Goal: Task Accomplishment & Management: Use online tool/utility

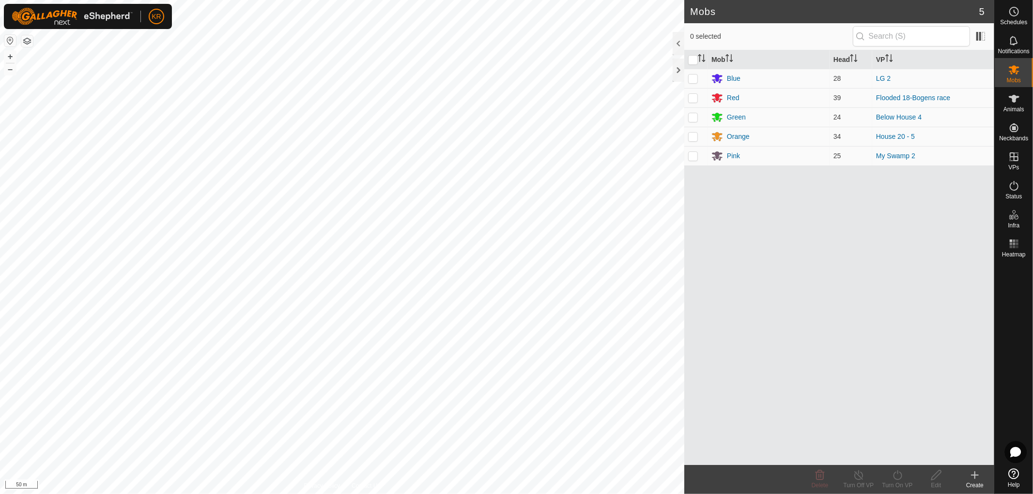
click at [973, 475] on icon at bounding box center [975, 476] width 12 height 12
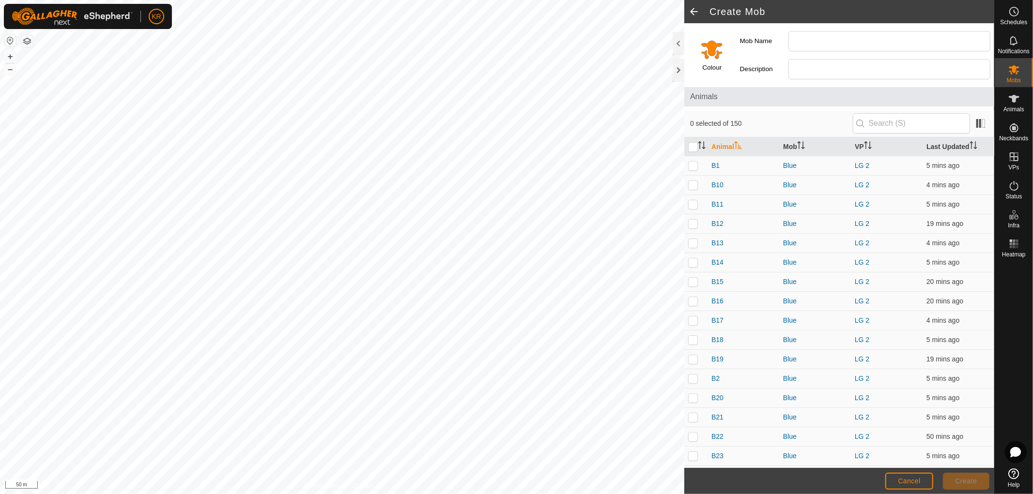
click at [694, 8] on span at bounding box center [693, 11] width 19 height 23
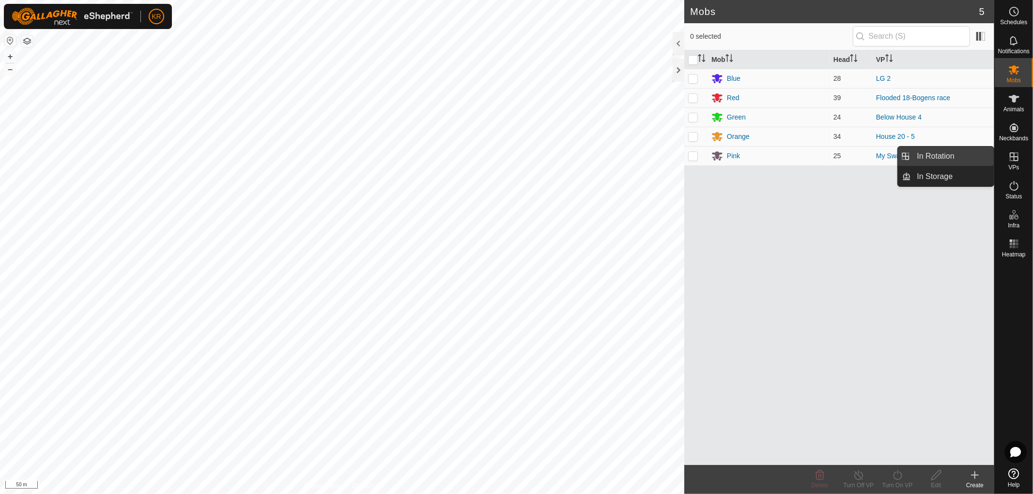
click at [960, 155] on link "In Rotation" at bounding box center [952, 156] width 83 height 19
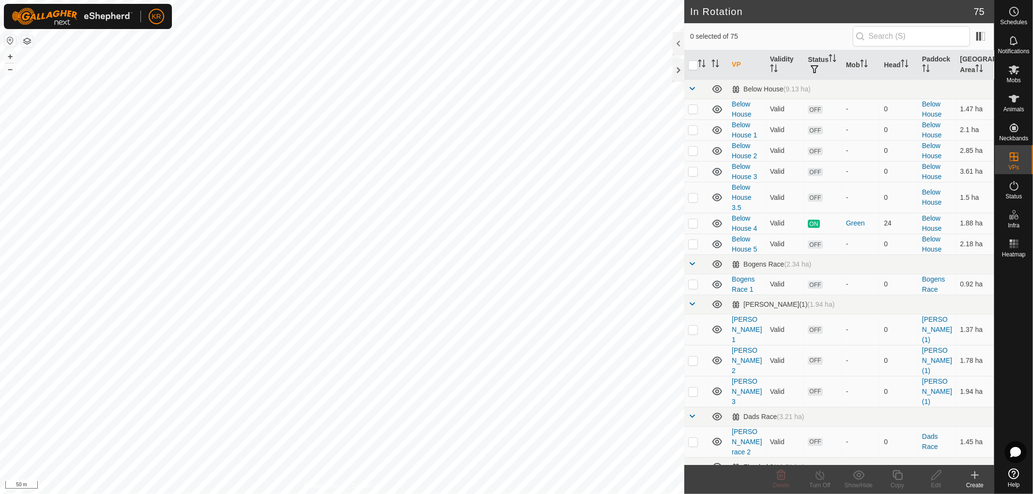
click at [972, 474] on icon at bounding box center [975, 476] width 12 height 12
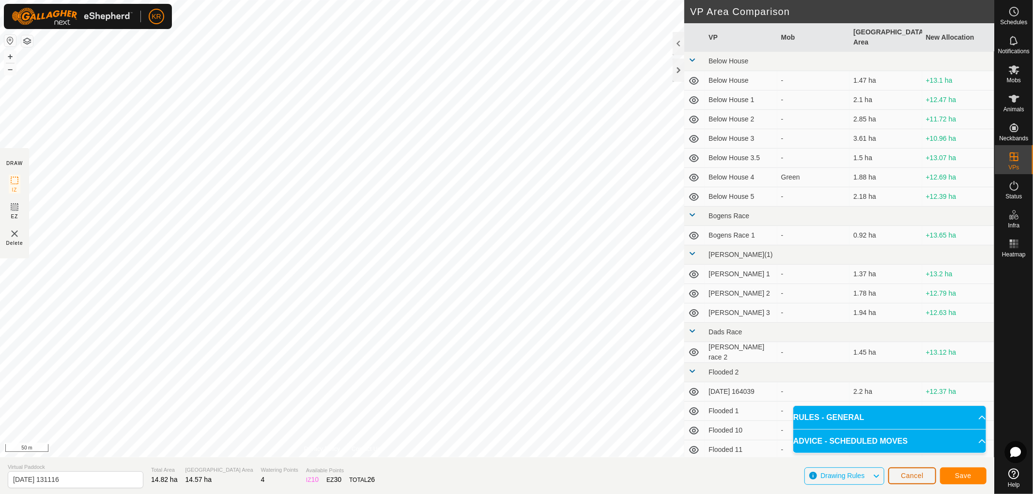
click at [904, 477] on span "Cancel" at bounding box center [912, 476] width 23 height 8
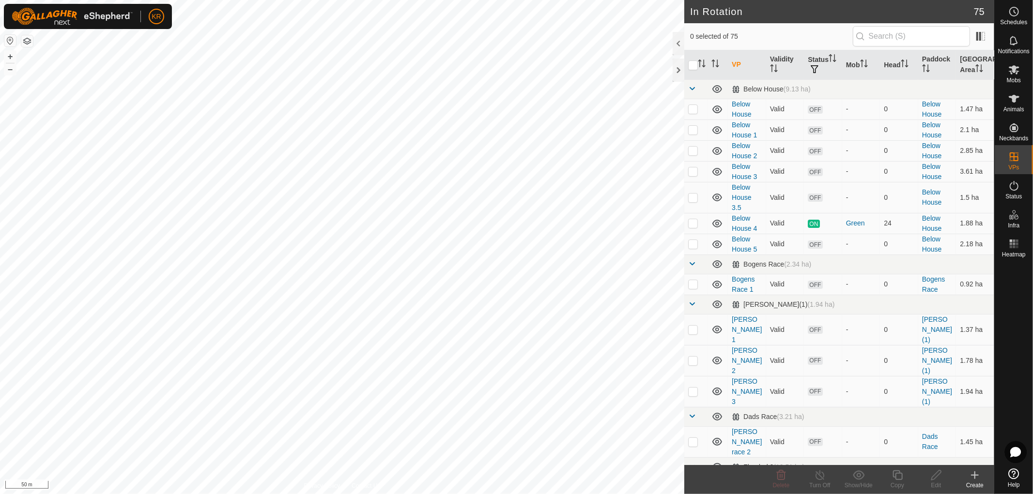
click at [972, 476] on icon at bounding box center [974, 476] width 7 height 0
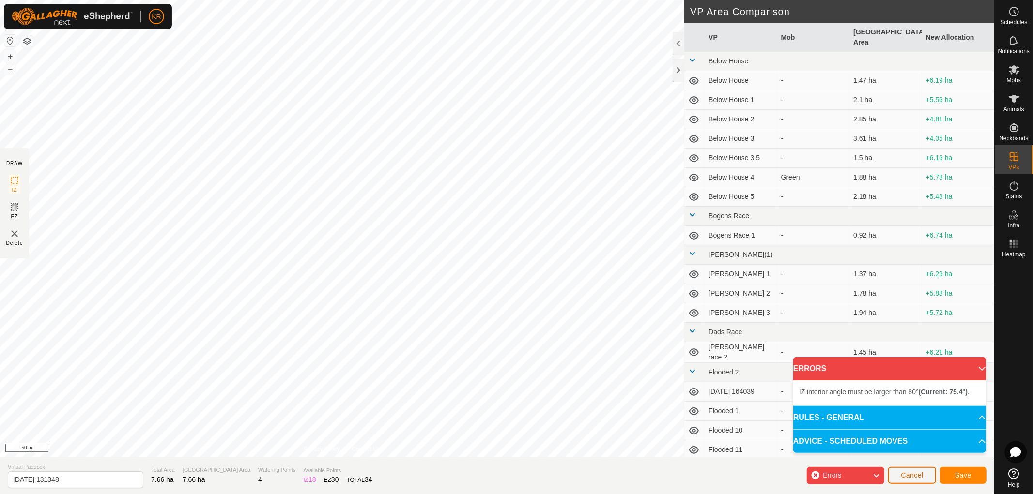
click at [913, 480] on button "Cancel" at bounding box center [912, 475] width 48 height 17
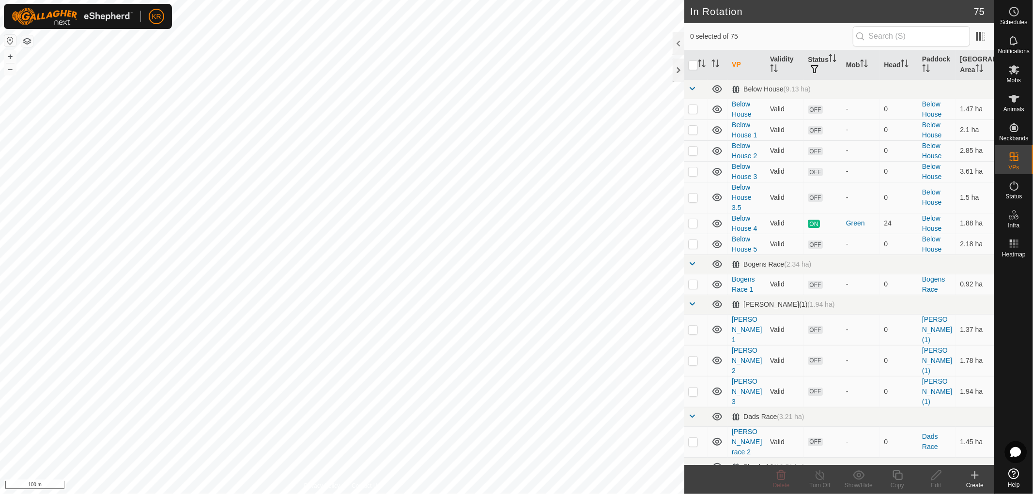
click at [975, 475] on icon at bounding box center [975, 476] width 12 height 12
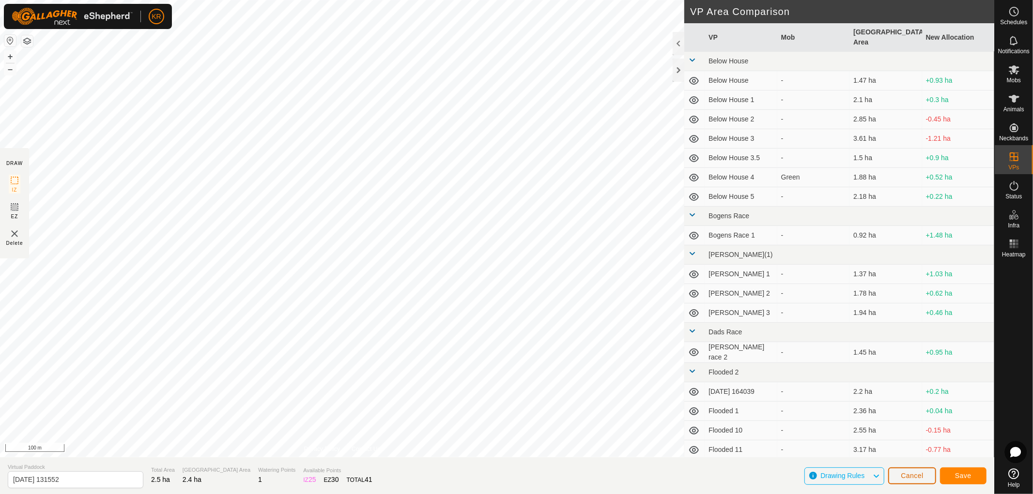
click at [913, 473] on span "Cancel" at bounding box center [912, 476] width 23 height 8
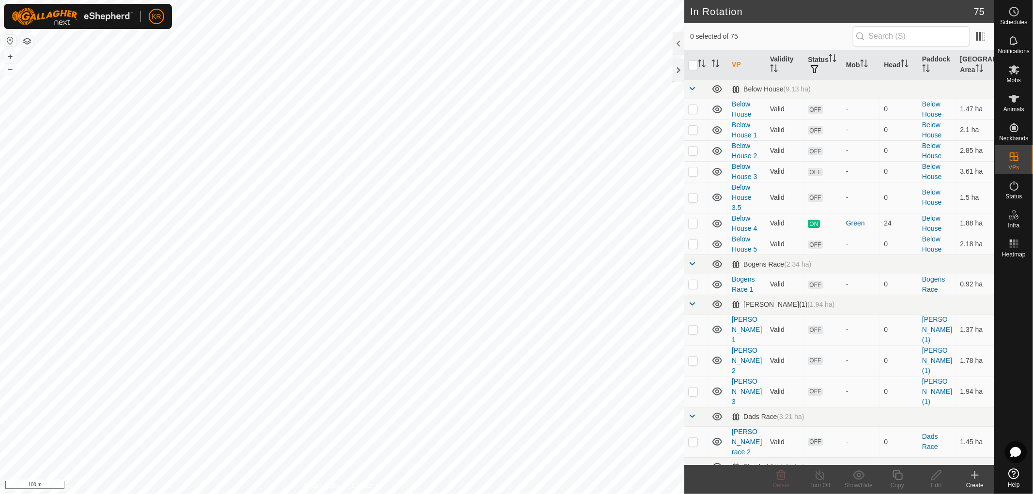
click at [978, 480] on icon at bounding box center [975, 476] width 12 height 12
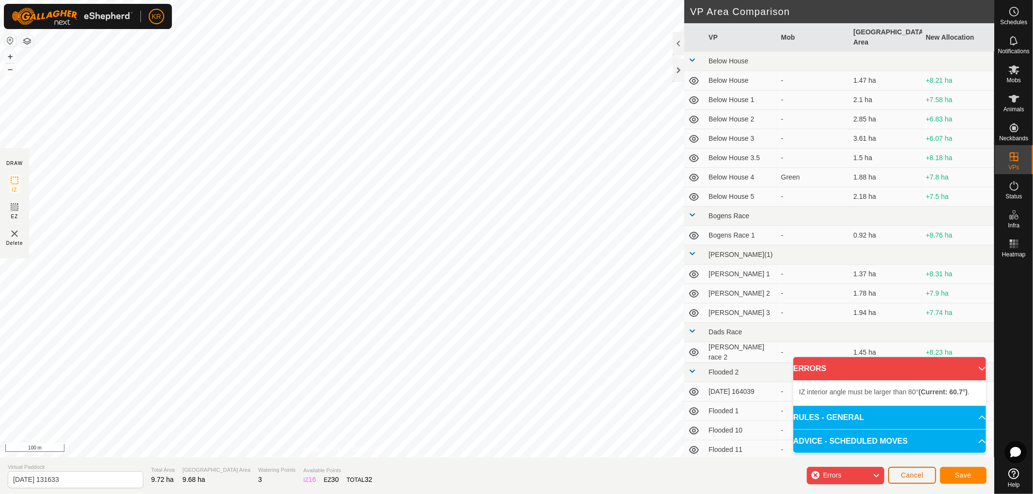
click at [920, 472] on span "Cancel" at bounding box center [912, 476] width 23 height 8
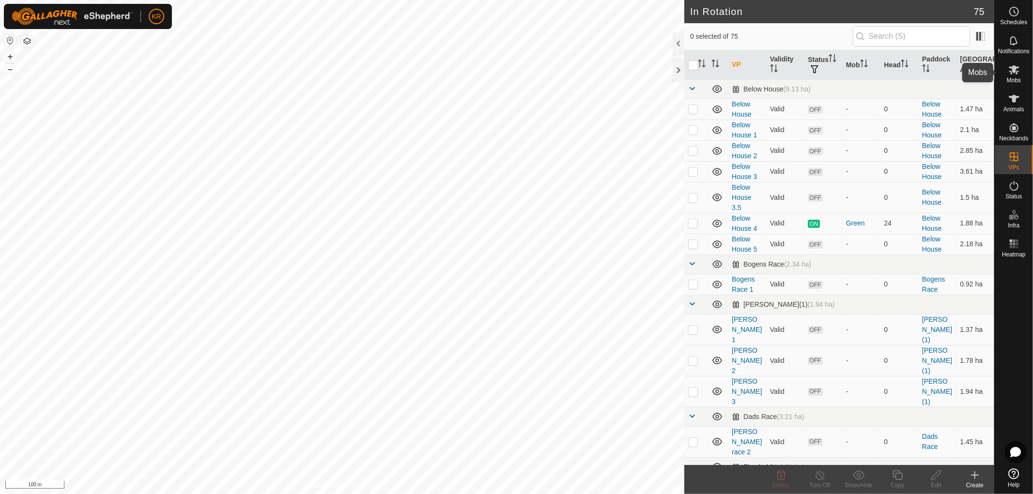
click at [1011, 74] on icon at bounding box center [1014, 69] width 11 height 9
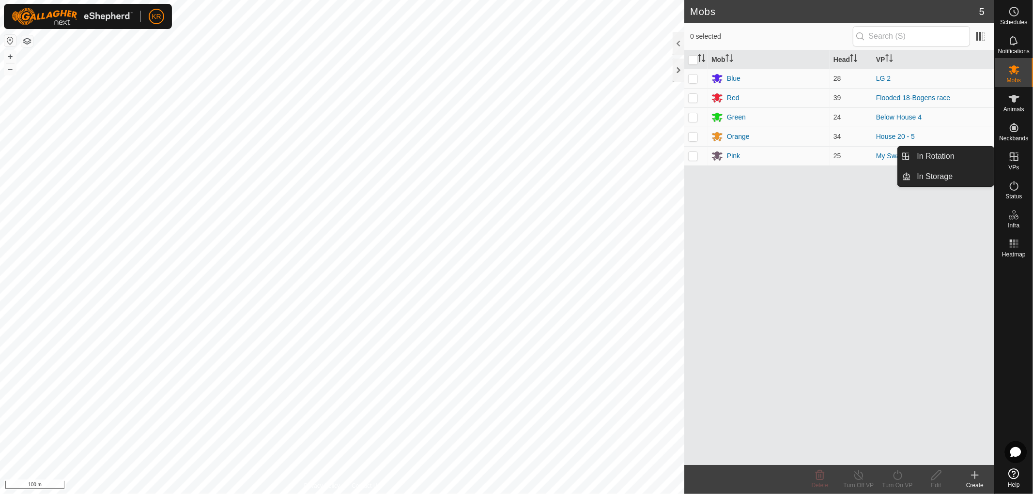
click at [1015, 158] on icon at bounding box center [1014, 157] width 12 height 12
click at [959, 158] on link "In Rotation" at bounding box center [952, 156] width 83 height 19
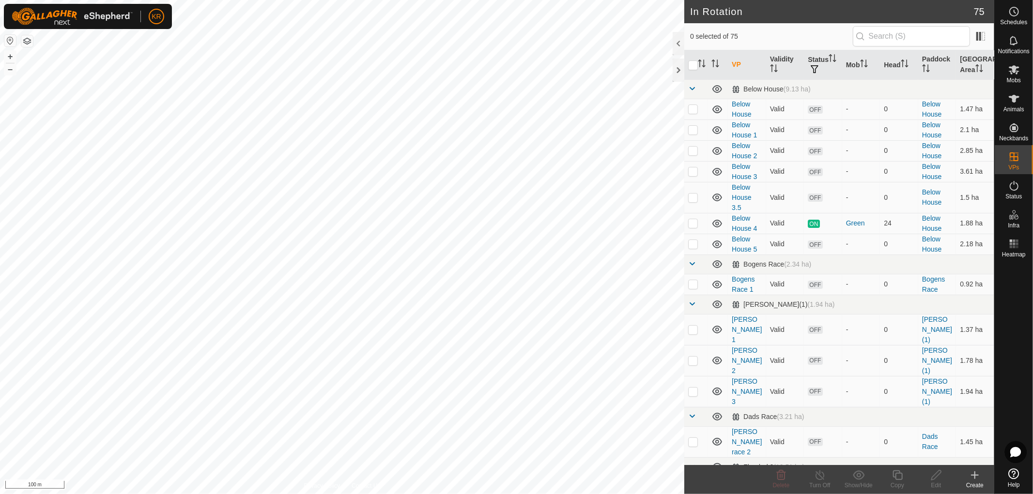
click at [976, 477] on icon at bounding box center [975, 476] width 12 height 12
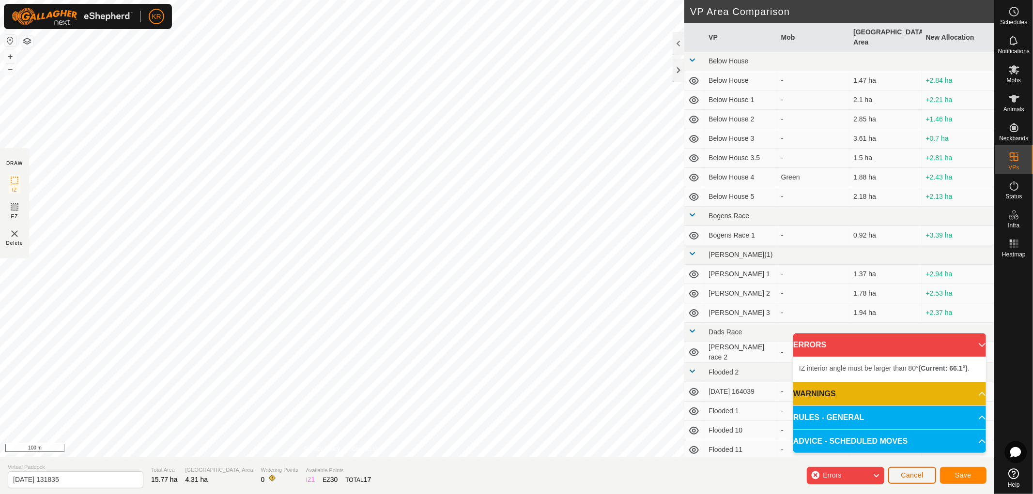
click at [914, 472] on span "Cancel" at bounding box center [912, 476] width 23 height 8
